Goal: Task Accomplishment & Management: Manage account settings

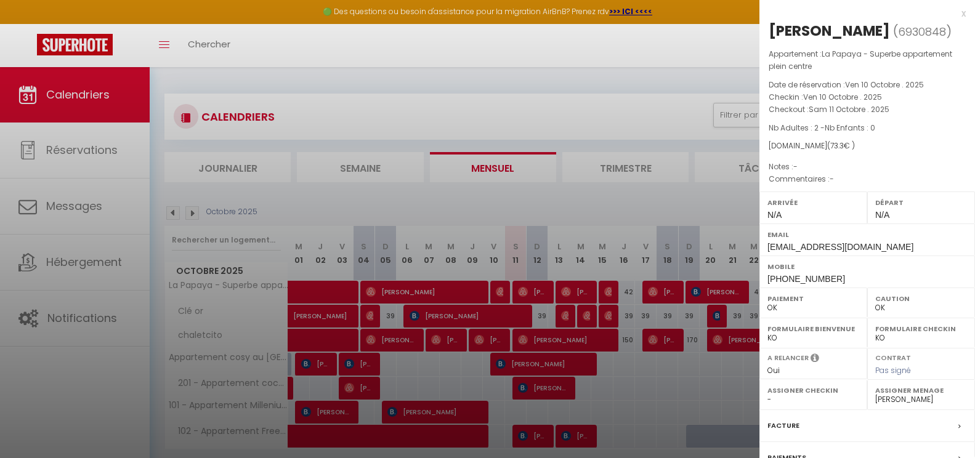
select select "0"
select select "41946"
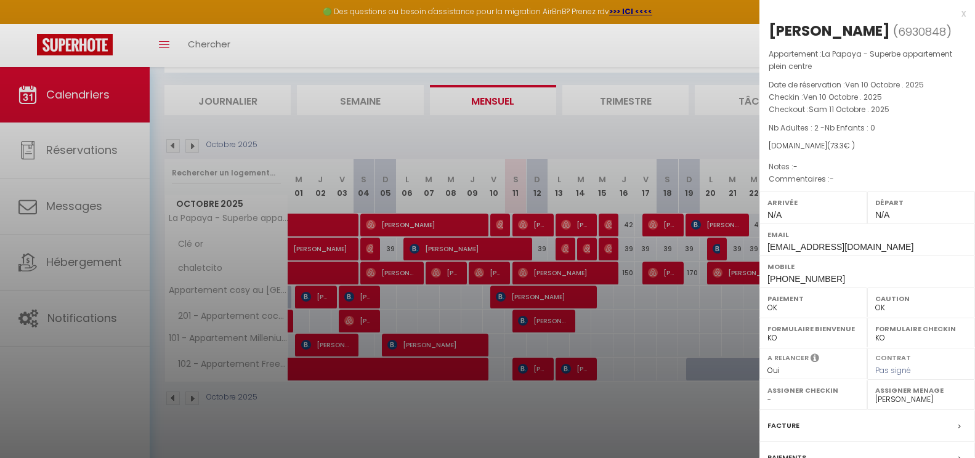
scroll to position [67, 0]
click at [390, 278] on div at bounding box center [487, 229] width 975 height 458
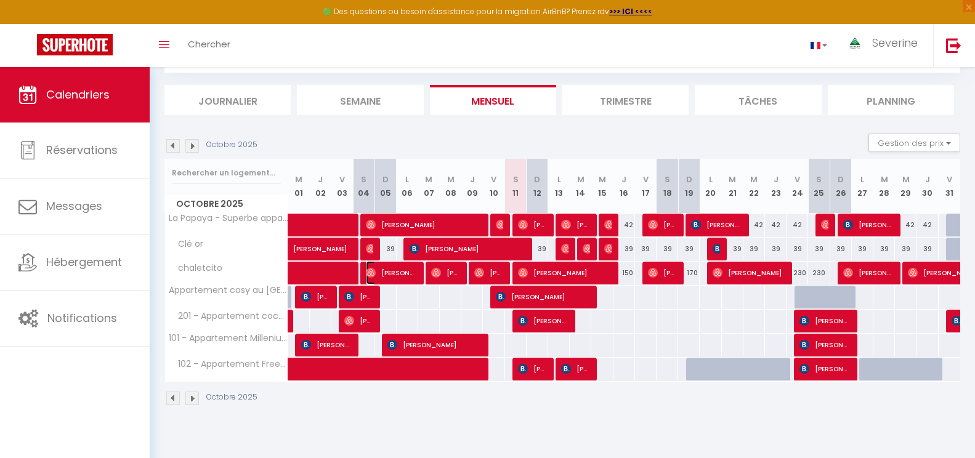
click at [390, 278] on span "[PERSON_NAME]" at bounding box center [391, 272] width 50 height 23
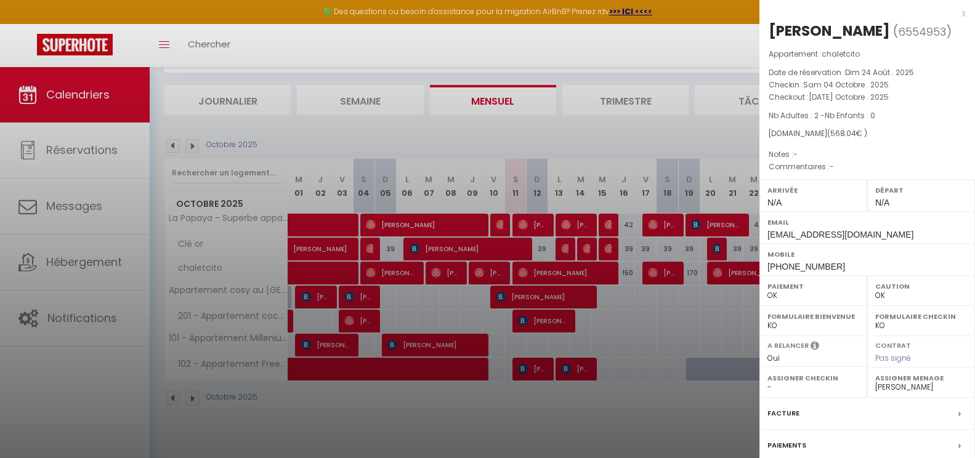
click at [498, 273] on div at bounding box center [487, 229] width 975 height 458
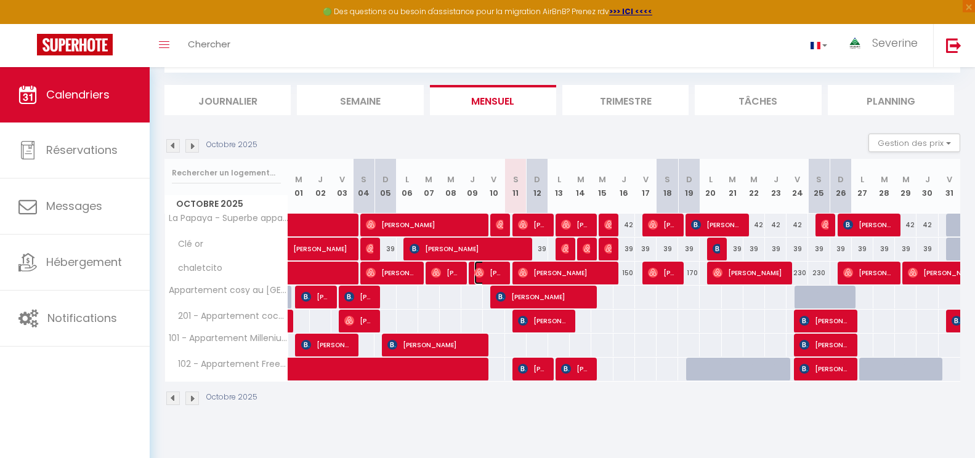
click at [498, 273] on span "[PERSON_NAME]" at bounding box center [488, 272] width 29 height 23
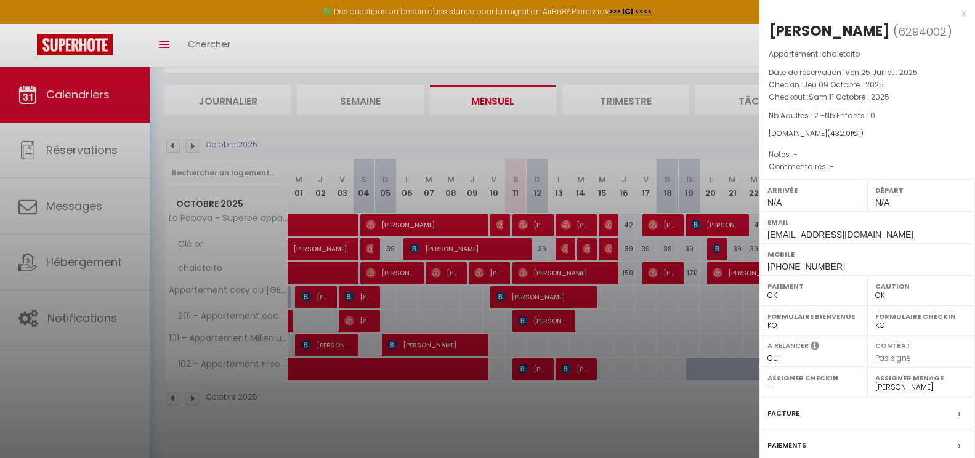
click at [601, 273] on div at bounding box center [487, 229] width 975 height 458
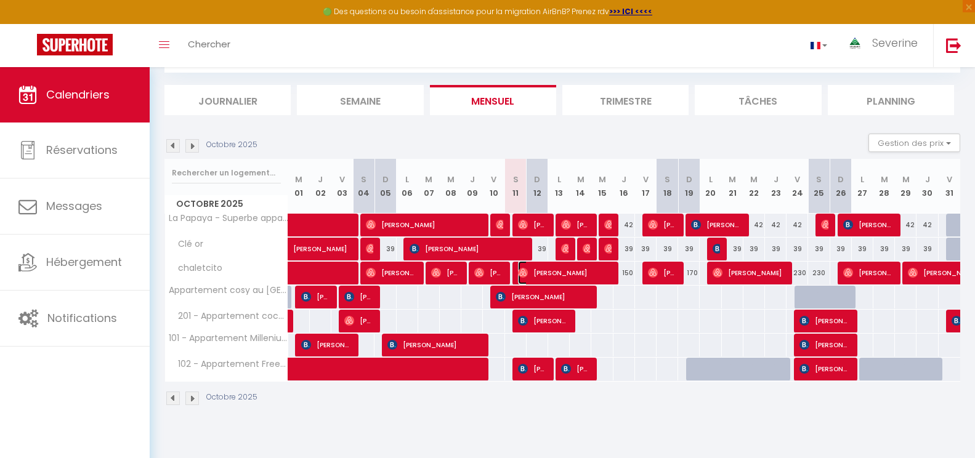
click at [602, 270] on span "[PERSON_NAME]" at bounding box center [565, 272] width 94 height 23
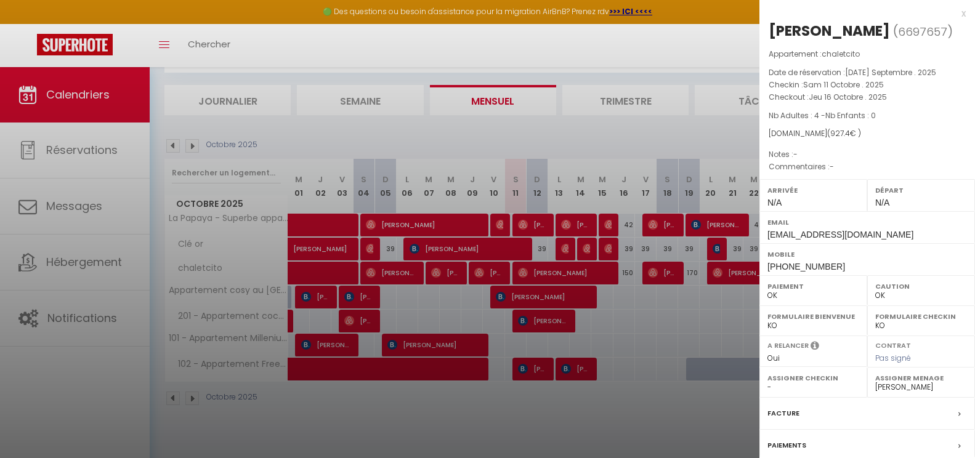
click at [546, 228] on div at bounding box center [487, 229] width 975 height 458
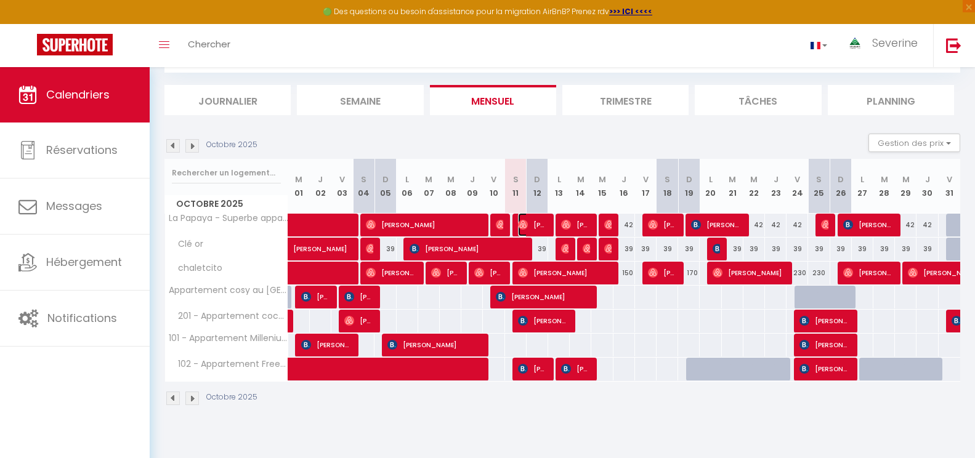
click at [546, 228] on span "[PERSON_NAME]" at bounding box center [532, 224] width 29 height 23
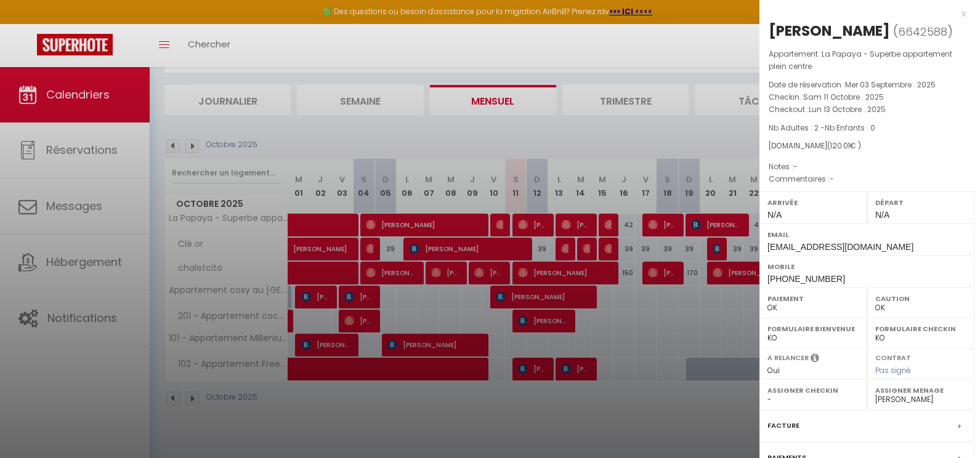
click at [557, 324] on div at bounding box center [487, 229] width 975 height 458
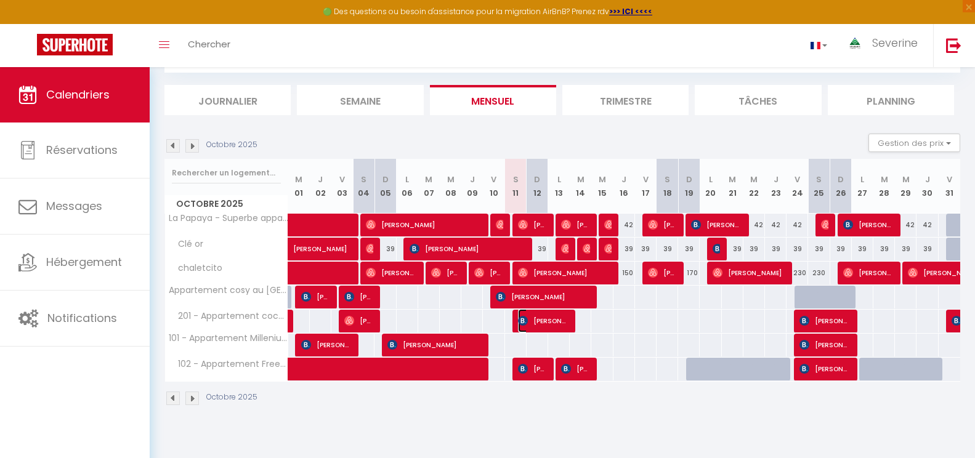
click at [557, 324] on span "[PERSON_NAME]" at bounding box center [543, 320] width 50 height 23
select select "KO"
select select
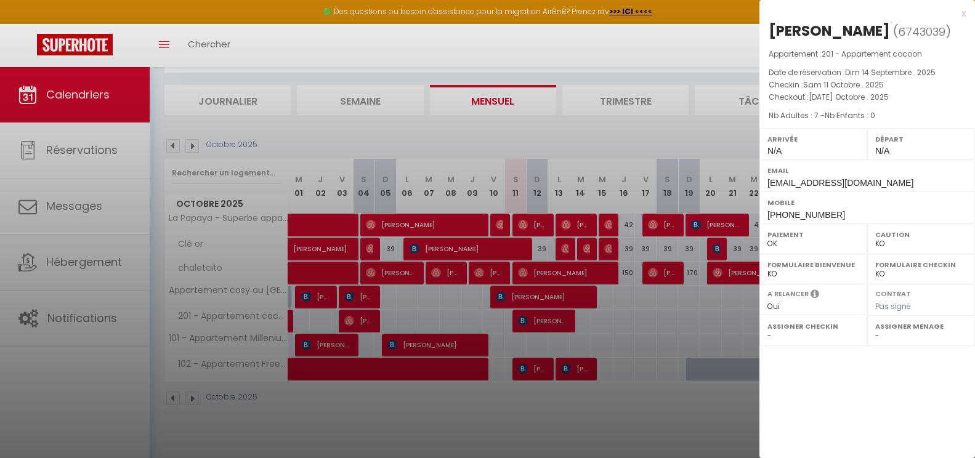
click at [531, 373] on div at bounding box center [487, 229] width 975 height 458
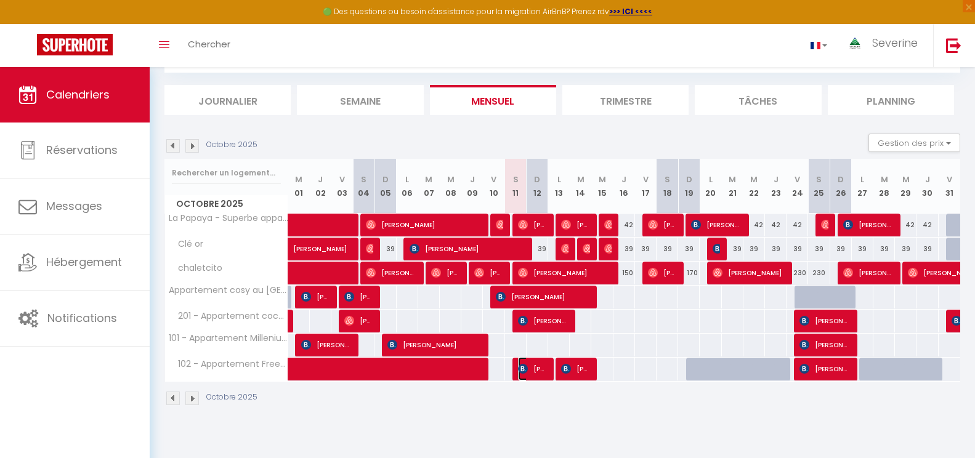
click at [531, 373] on span "[PERSON_NAME]" at bounding box center [532, 368] width 29 height 23
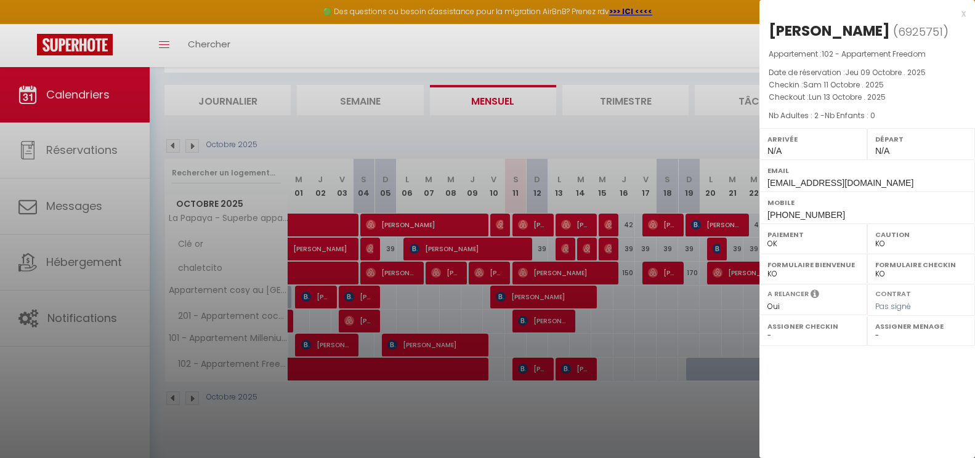
click at [76, 216] on div at bounding box center [487, 229] width 975 height 458
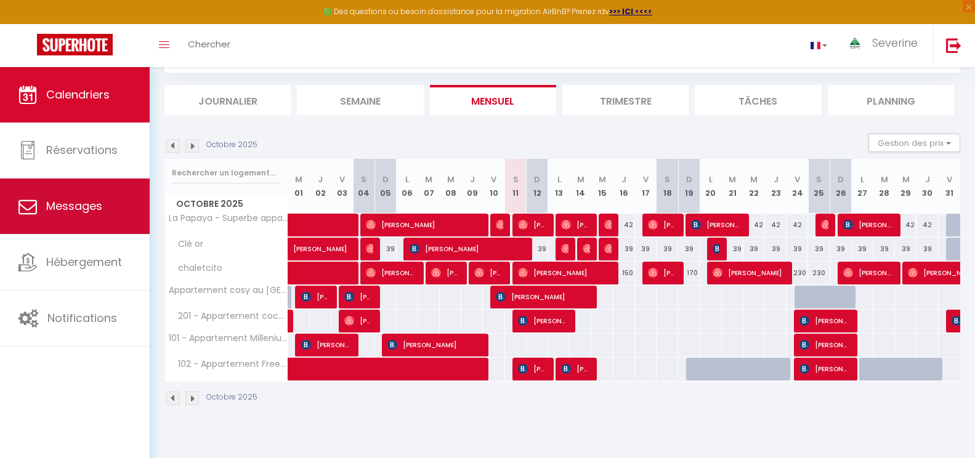
click at [68, 201] on span "Messages" at bounding box center [74, 205] width 56 height 15
select select "message"
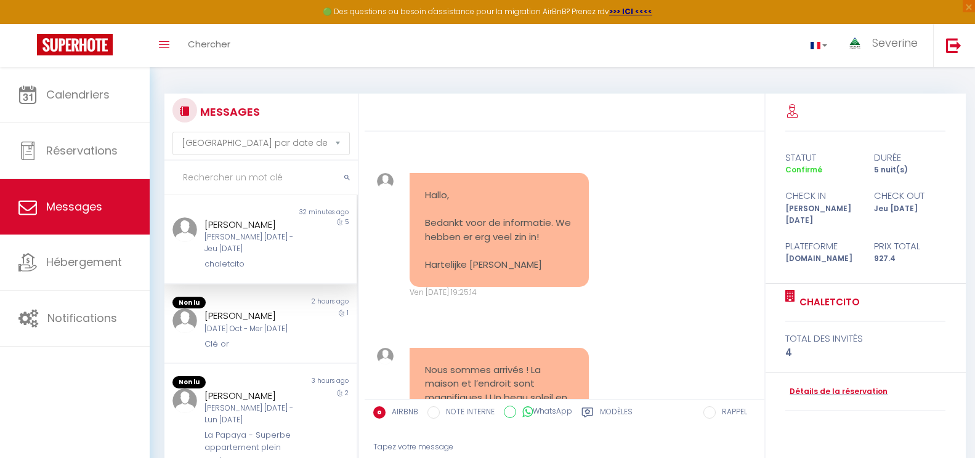
scroll to position [3926, 0]
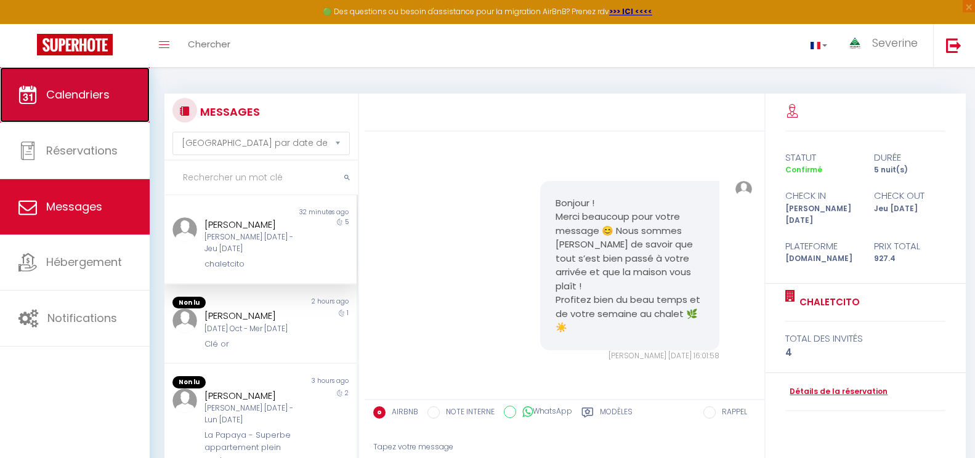
click at [58, 100] on span "Calendriers" at bounding box center [77, 94] width 63 height 15
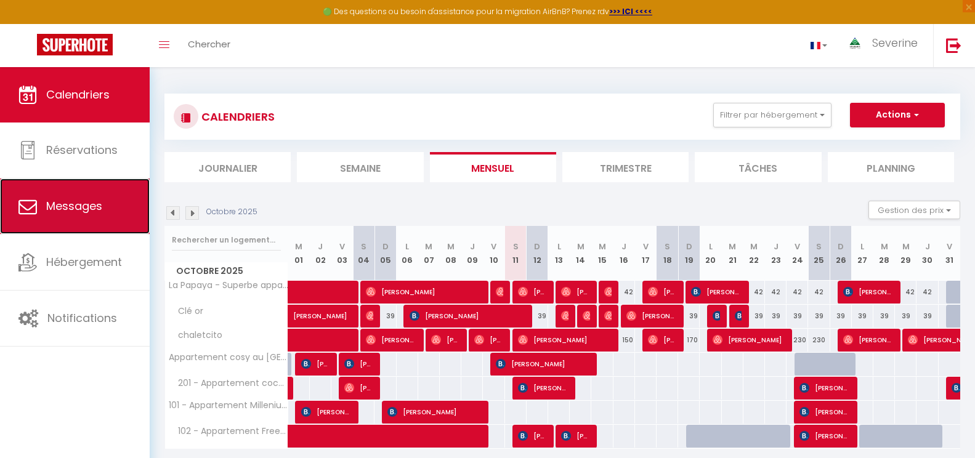
click at [59, 201] on span "Messages" at bounding box center [74, 205] width 56 height 15
select select "message"
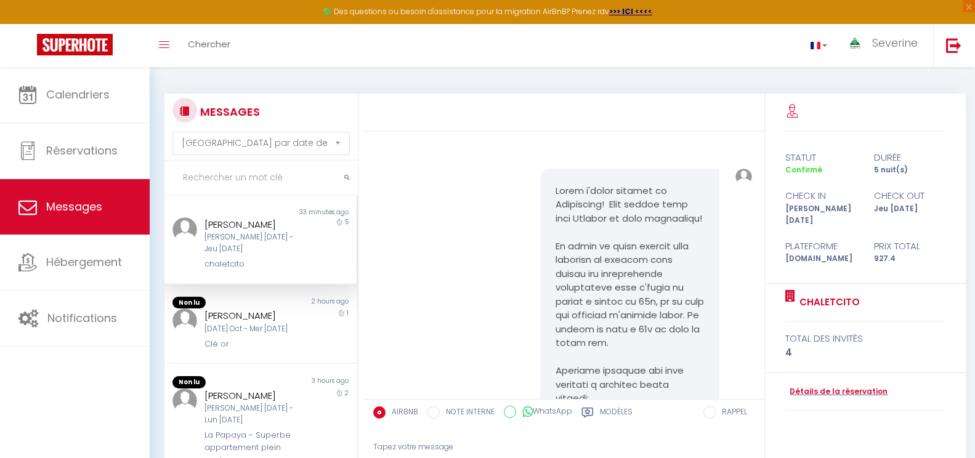
scroll to position [3926, 0]
